Goal: Complete application form: Complete application form

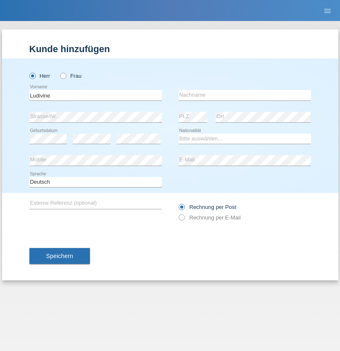
type input "Ludivine"
click at [245, 95] on input "text" at bounding box center [245, 95] width 132 height 11
type input "Compagno"
select select "CH"
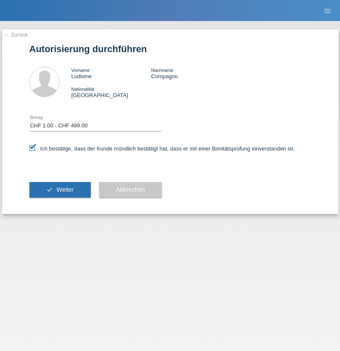
select select "1"
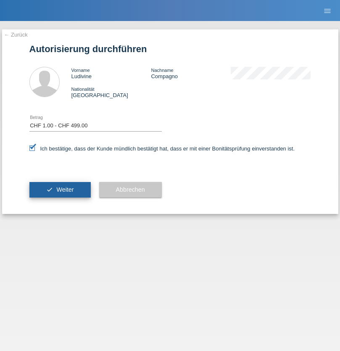
click at [60, 190] on span "Weiter" at bounding box center [64, 189] width 17 height 7
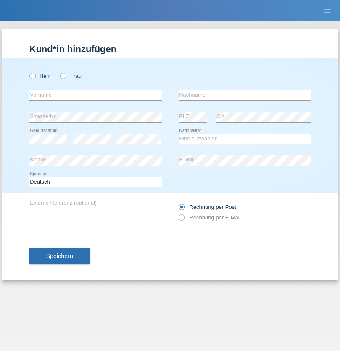
radio input "true"
click at [95, 95] on input "text" at bounding box center [95, 95] width 132 height 11
type input "Sevdair"
click at [245, 95] on input "text" at bounding box center [245, 95] width 132 height 11
type input "Ahmeti"
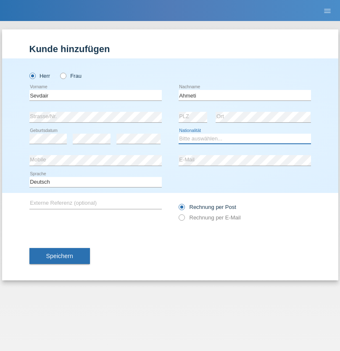
select select "CH"
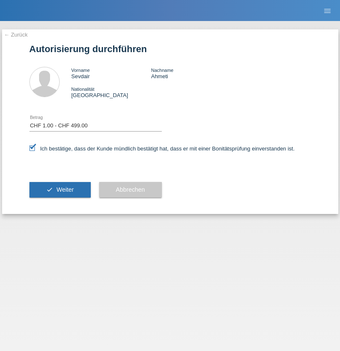
select select "1"
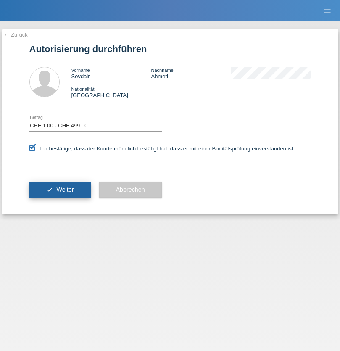
click at [60, 190] on span "Weiter" at bounding box center [64, 189] width 17 height 7
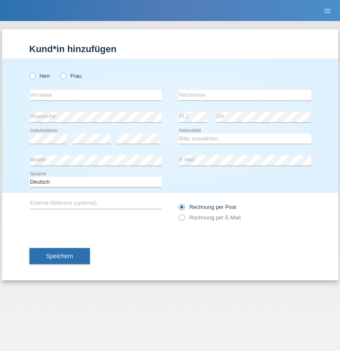
radio input "true"
click at [95, 95] on input "text" at bounding box center [95, 95] width 132 height 11
type input "Khudadad"
click at [245, 95] on input "text" at bounding box center [245, 95] width 132 height 11
type input "Chattha"
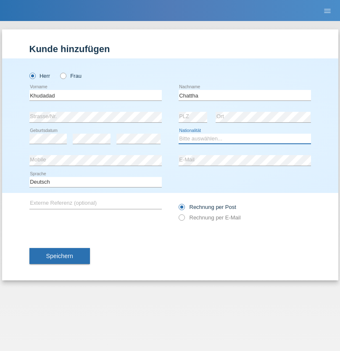
select select "PK"
select select "C"
select select "16"
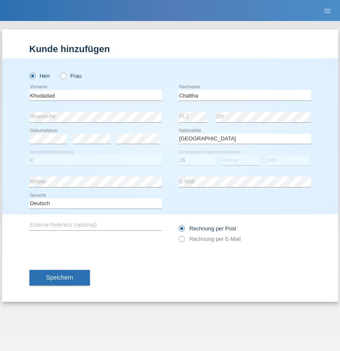
select select "06"
select select "2012"
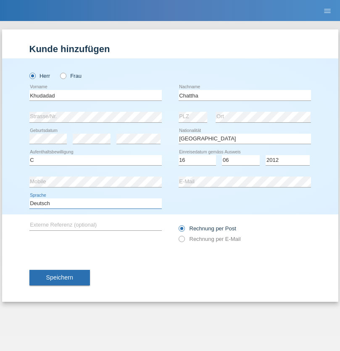
select select "en"
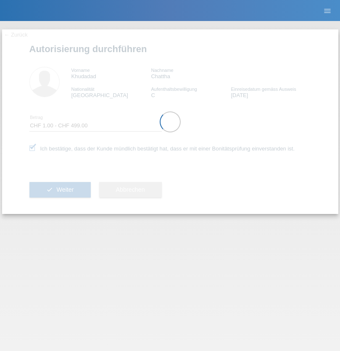
select select "1"
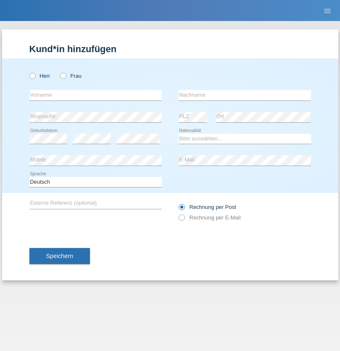
radio input "true"
click at [95, 95] on input "text" at bounding box center [95, 95] width 132 height 11
type input "Paulo"
click at [245, 95] on input "text" at bounding box center [245, 95] width 132 height 11
type input "Dias"
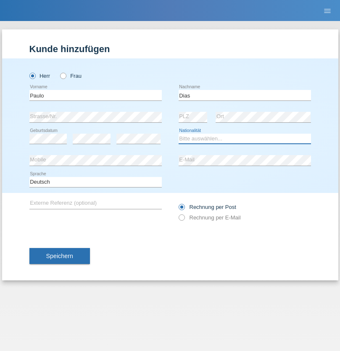
select select "CH"
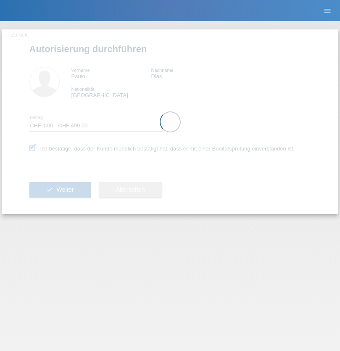
select select "1"
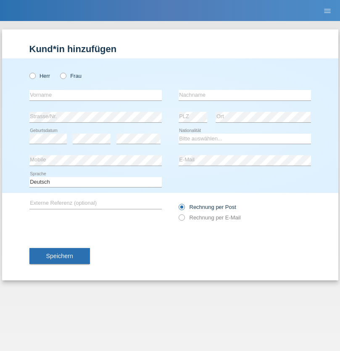
radio input "true"
click at [95, 95] on input "text" at bounding box center [95, 95] width 132 height 11
type input "Parand"
click at [245, 95] on input "text" at bounding box center [245, 95] width 132 height 11
type input "MANSOURi"
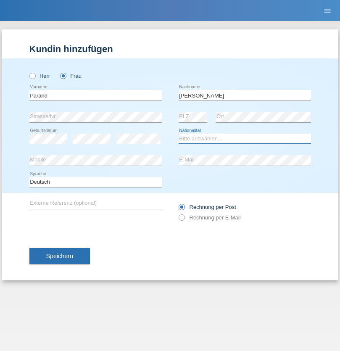
select select "CH"
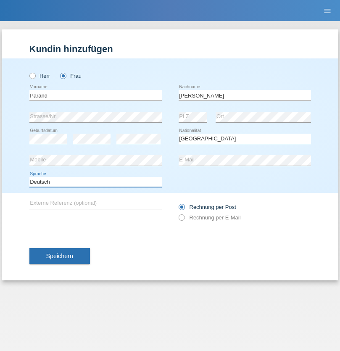
select select "en"
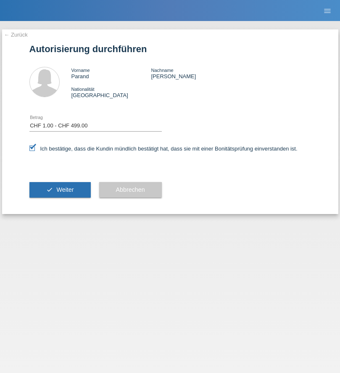
select select "1"
click at [60, 190] on span "Weiter" at bounding box center [64, 189] width 17 height 7
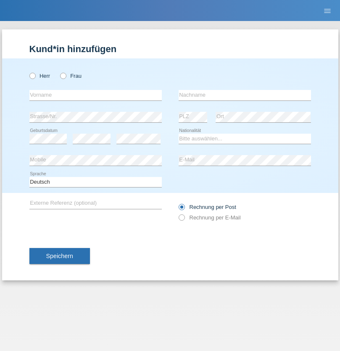
radio input "true"
click at [95, 95] on input "text" at bounding box center [95, 95] width 132 height 11
type input "[PERSON_NAME]"
click at [245, 95] on input "text" at bounding box center [245, 95] width 132 height 11
type input "Stanislavska"
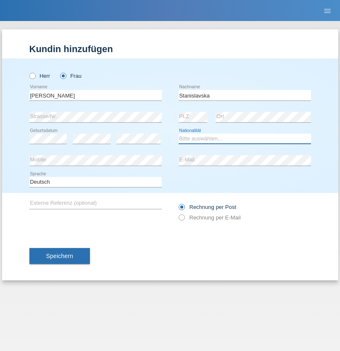
select select "UA"
select select "C"
select select "09"
select select "05"
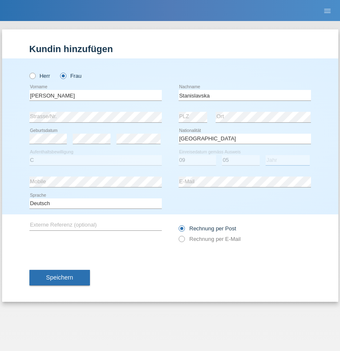
select select "2021"
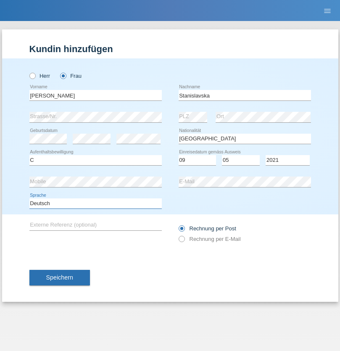
select select "en"
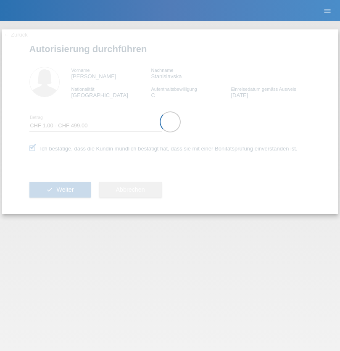
select select "1"
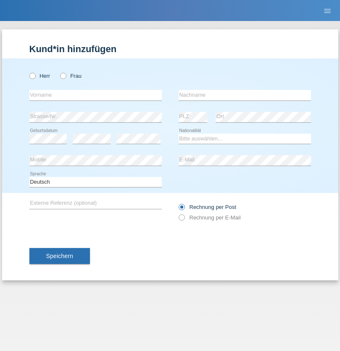
radio input "true"
click at [95, 95] on input "text" at bounding box center [95, 95] width 132 height 11
type input "[PERSON_NAME]"
click at [245, 95] on input "text" at bounding box center [245, 95] width 132 height 11
type input "Farner"
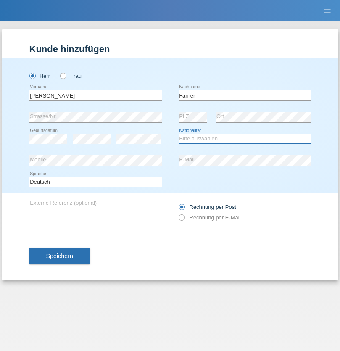
select select "CH"
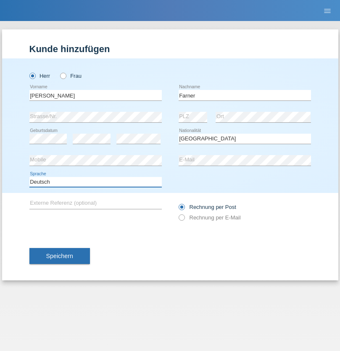
select select "en"
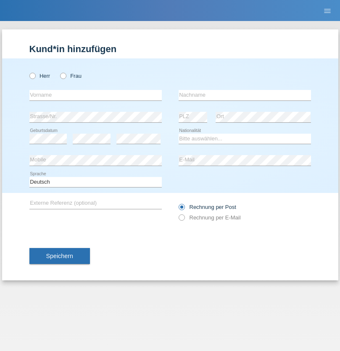
radio input "true"
select select "NL"
select select "C"
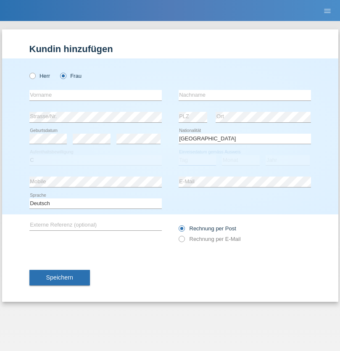
select select "01"
select select "2021"
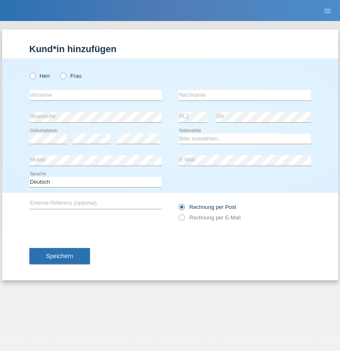
radio input "true"
click at [95, 95] on input "text" at bounding box center [95, 95] width 132 height 11
type input "David"
click at [245, 95] on input "text" at bounding box center [245, 95] width 132 height 11
type input "Amaral"
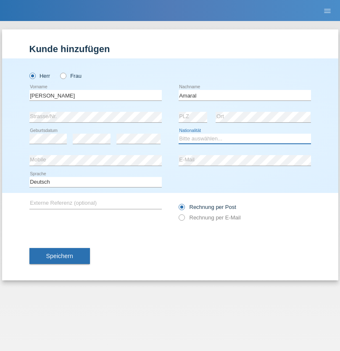
select select "PT"
select select "C"
select select "06"
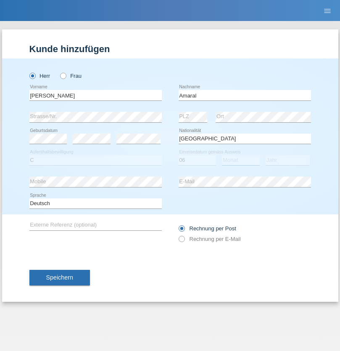
select select "07"
select select "2019"
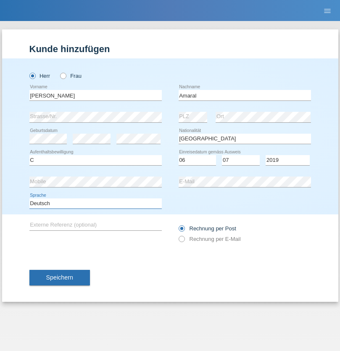
select select "en"
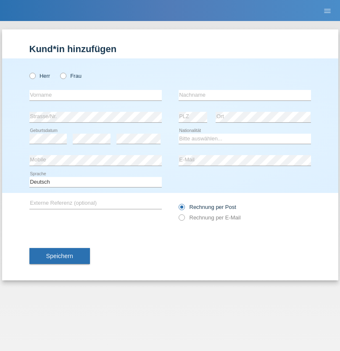
radio input "true"
click at [95, 95] on input "text" at bounding box center [95, 95] width 132 height 11
type input "tim"
click at [245, 95] on input "text" at bounding box center [245, 95] width 132 height 11
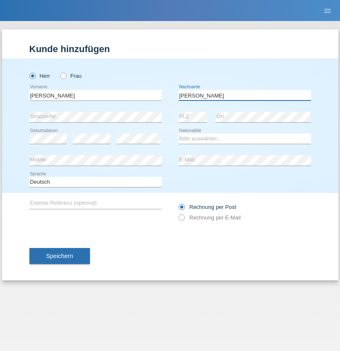
type input "Krüger"
select select "DE"
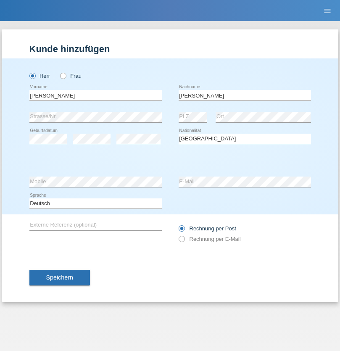
select select "C"
select select "05"
select select "04"
select select "2021"
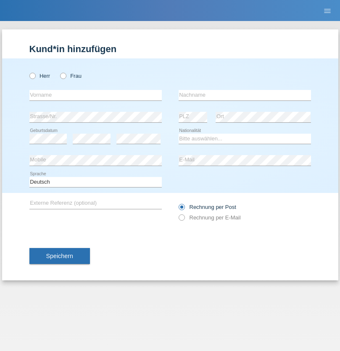
radio input "true"
click at [95, 95] on input "text" at bounding box center [95, 95] width 132 height 11
type input "Schumacher"
click at [245, 95] on input "text" at bounding box center [245, 95] width 132 height 11
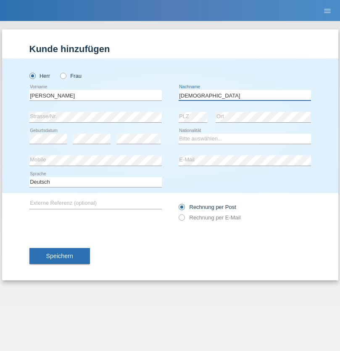
type input "Christian"
select select "CH"
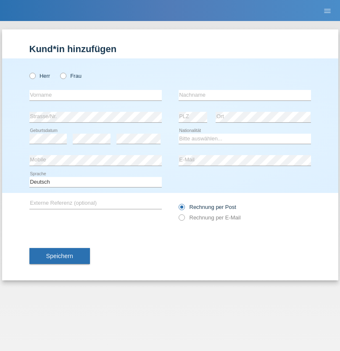
radio input "true"
click at [95, 95] on input "text" at bounding box center [95, 95] width 132 height 11
type input "agnertina"
click at [245, 95] on input "text" at bounding box center [245, 95] width 132 height 11
type input "noshaj"
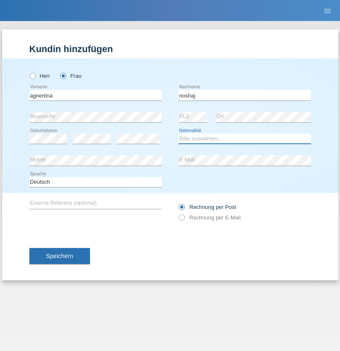
select select "NL"
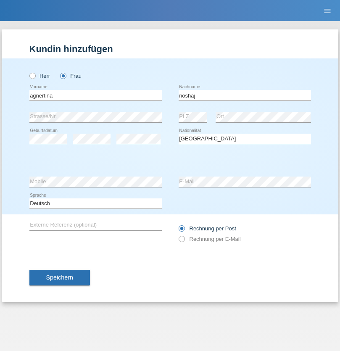
select select "C"
select select "01"
select select "08"
select select "2021"
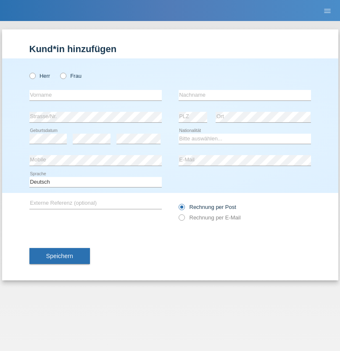
radio input "true"
click at [95, 95] on input "text" at bounding box center [95, 95] width 132 height 11
type input "[PERSON_NAME]"
click at [245, 95] on input "text" at bounding box center [245, 95] width 132 height 11
type input "Pinzo"
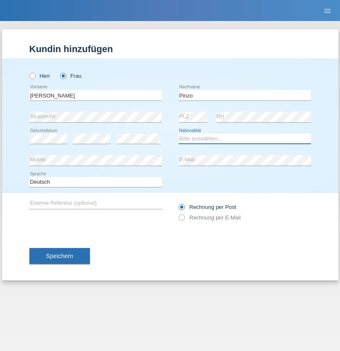
select select "CH"
radio input "true"
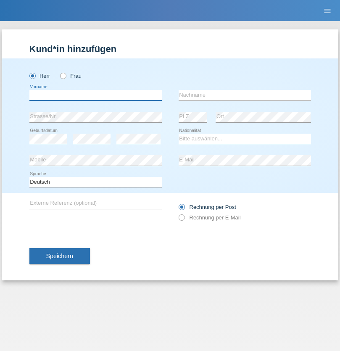
click at [95, 95] on input "text" at bounding box center [95, 95] width 132 height 11
type input "ali"
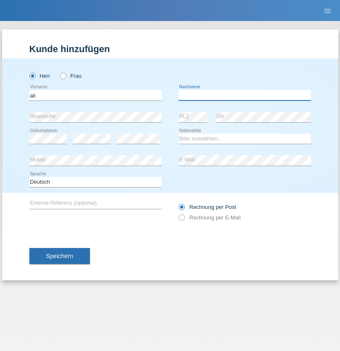
click at [245, 95] on input "text" at bounding box center [245, 95] width 132 height 11
type input "Amini"
select select "AF"
select select "C"
select select "18"
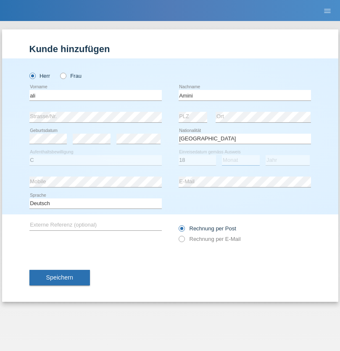
select select "08"
select select "2015"
